Goal: Communication & Community: Answer question/provide support

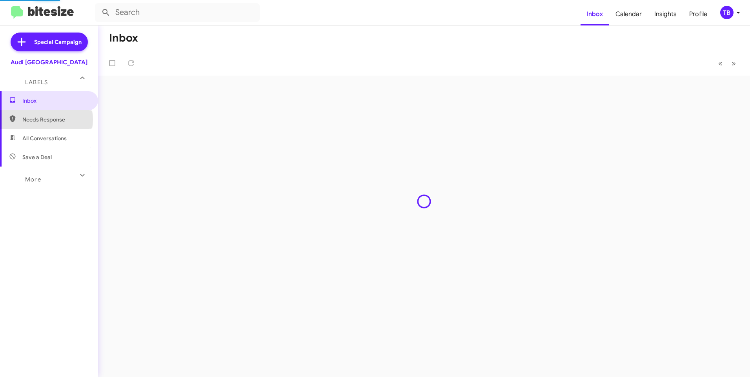
click at [42, 120] on span "Needs Response" at bounding box center [55, 120] width 67 height 8
type input "in:needs-response"
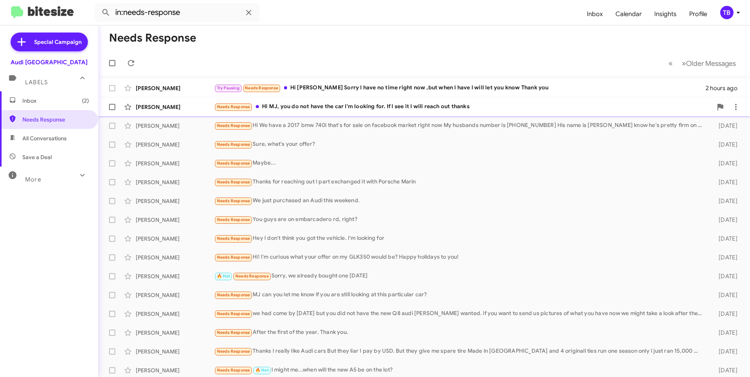
click at [343, 103] on div "Needs Response Hi MJ, you do not have the car I'm looking for. If I see it I wi…" at bounding box center [463, 106] width 498 height 9
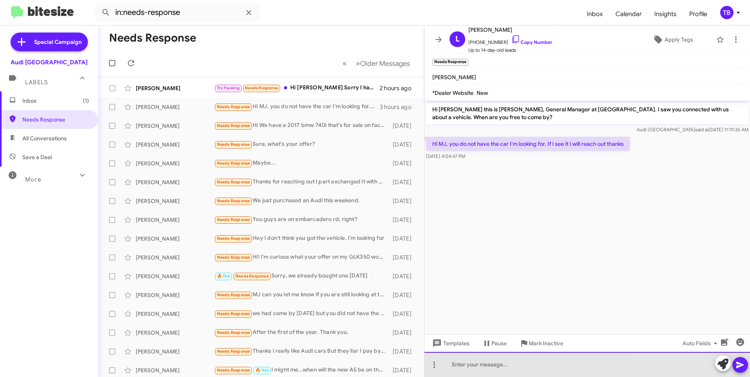
click at [543, 374] on div at bounding box center [588, 364] width 326 height 25
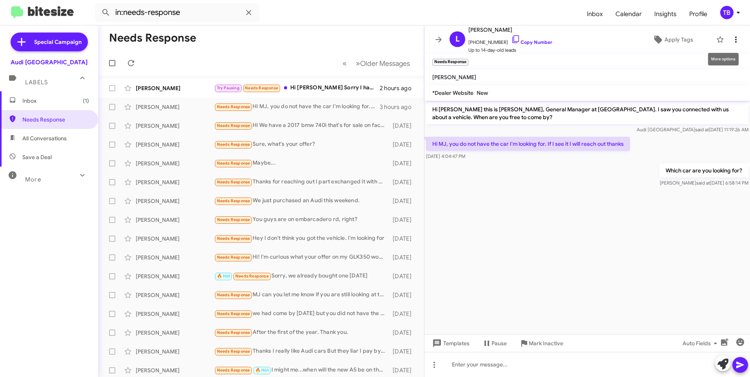
click at [731, 41] on icon at bounding box center [735, 39] width 9 height 9
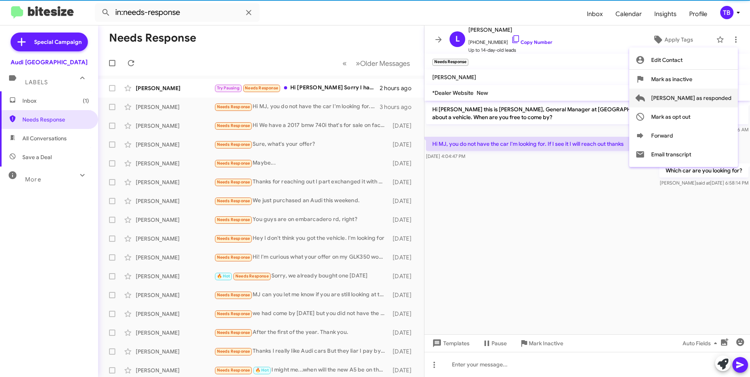
click at [704, 96] on span "Mark as responded" at bounding box center [691, 98] width 80 height 19
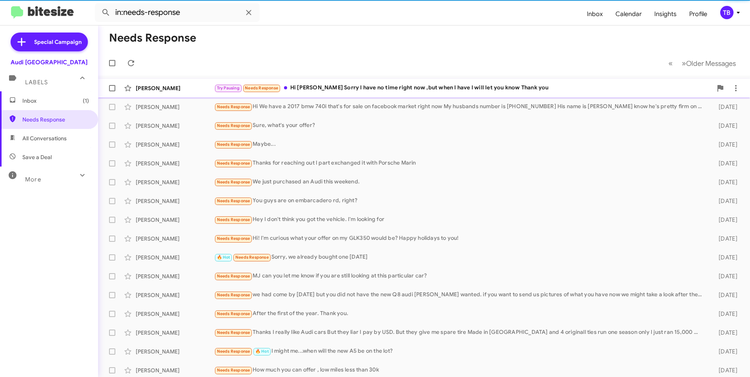
click at [371, 83] on div "Isaac M Gutierrez Try Pausing Needs Response Hi MJ Sorry I have no time right n…" at bounding box center [424, 88] width 640 height 16
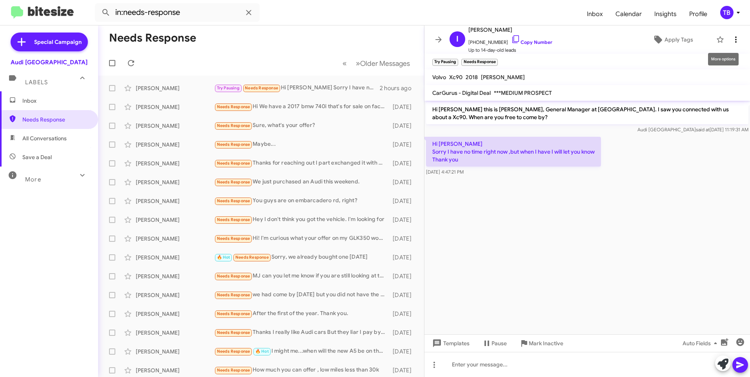
click at [731, 38] on icon at bounding box center [735, 39] width 9 height 9
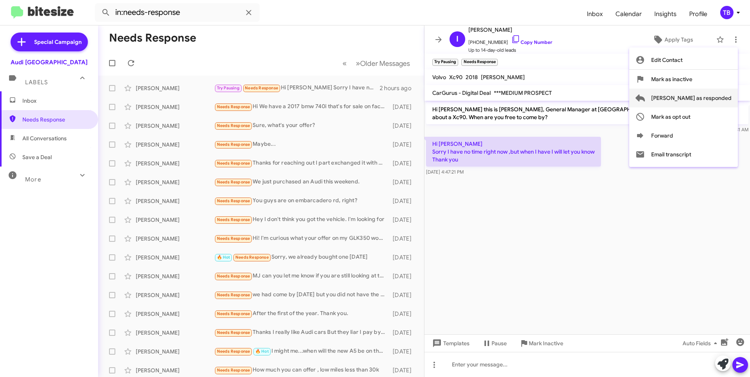
click at [708, 102] on span "Mark as responded" at bounding box center [691, 98] width 80 height 19
